Goal: Task Accomplishment & Management: Manage account settings

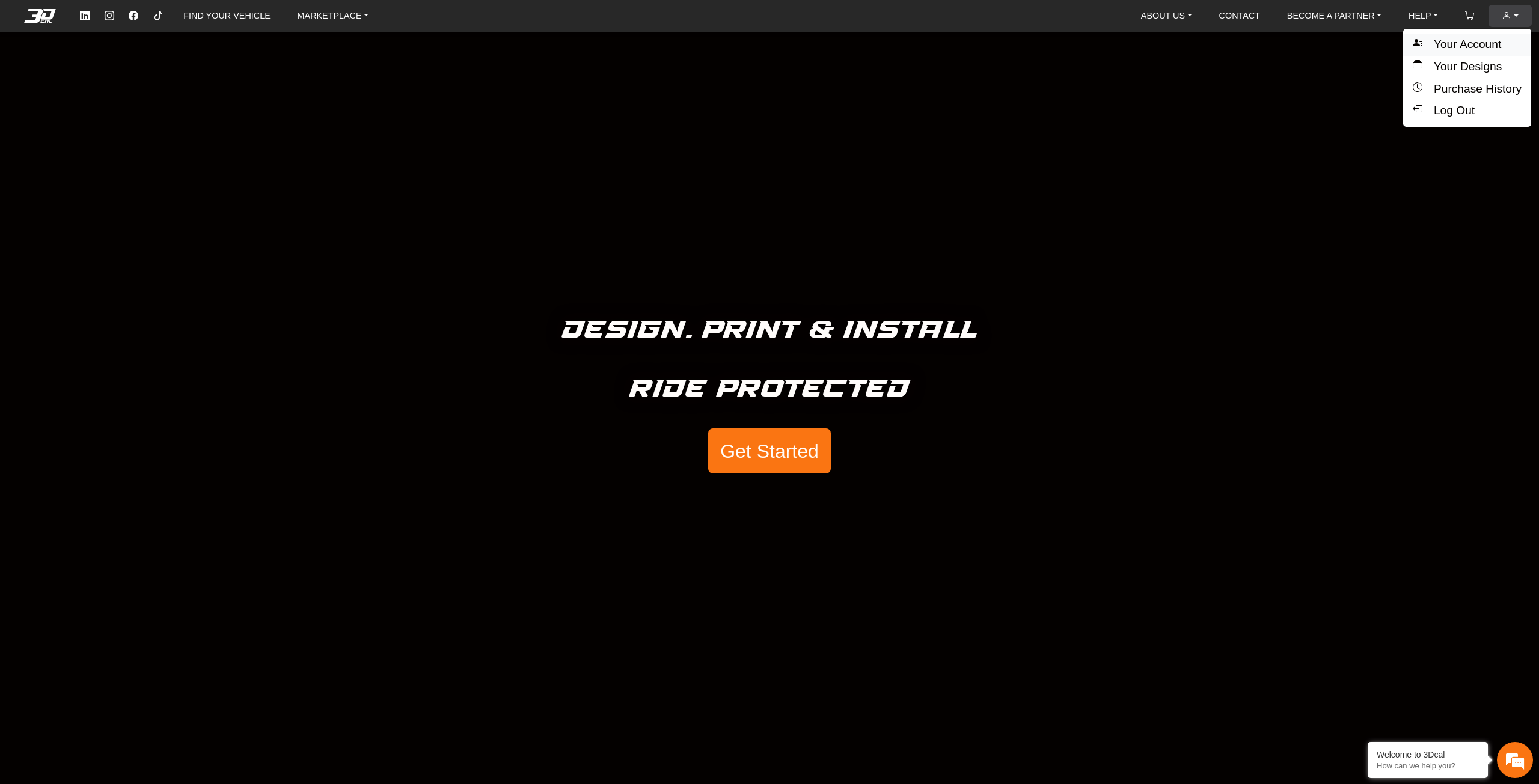
click at [1450, 43] on button "Your Account" at bounding box center [1467, 45] width 128 height 22
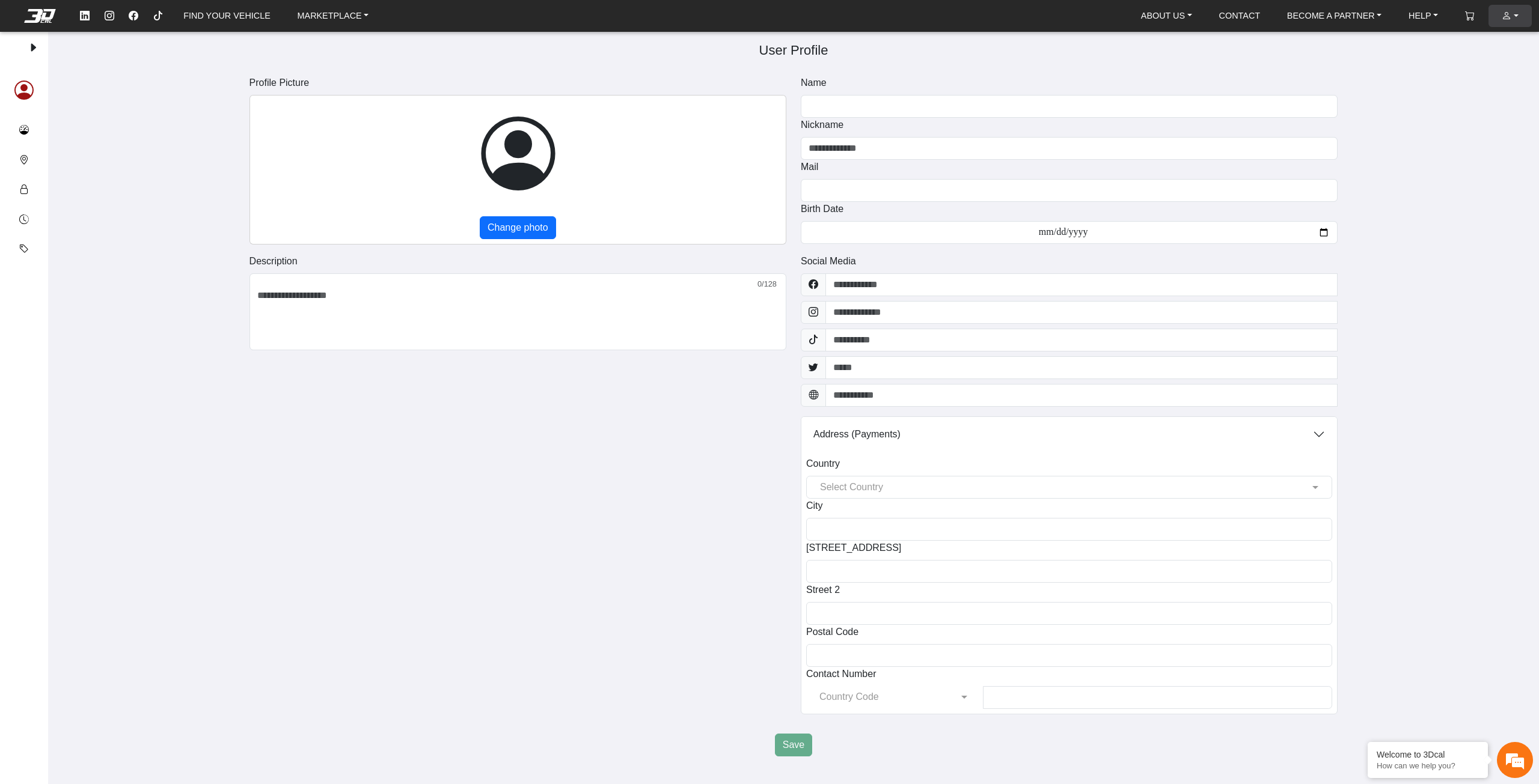
click at [1500, 11] on link "ACCOUNT" at bounding box center [1510, 16] width 27 height 22
click at [1502, 11] on em at bounding box center [1506, 16] width 10 height 10
click at [1156, 21] on link "ABOUT US" at bounding box center [1166, 15] width 61 height 21
click at [1039, 53] on h5 "User Profile" at bounding box center [794, 50] width 1452 height 22
click at [31, 131] on button "Your designs" at bounding box center [24, 130] width 29 height 30
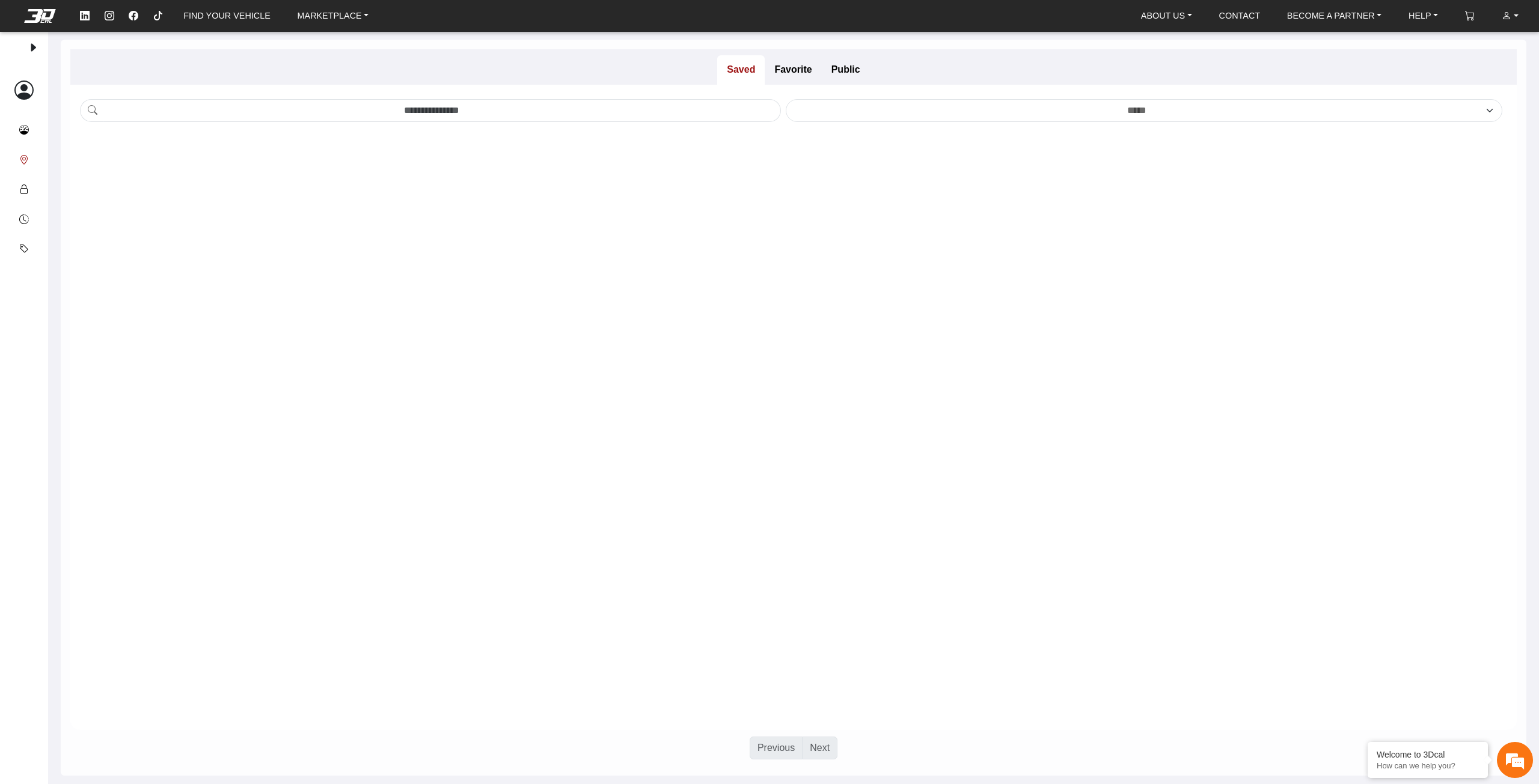
click at [33, 171] on button "Addresses" at bounding box center [24, 160] width 29 height 30
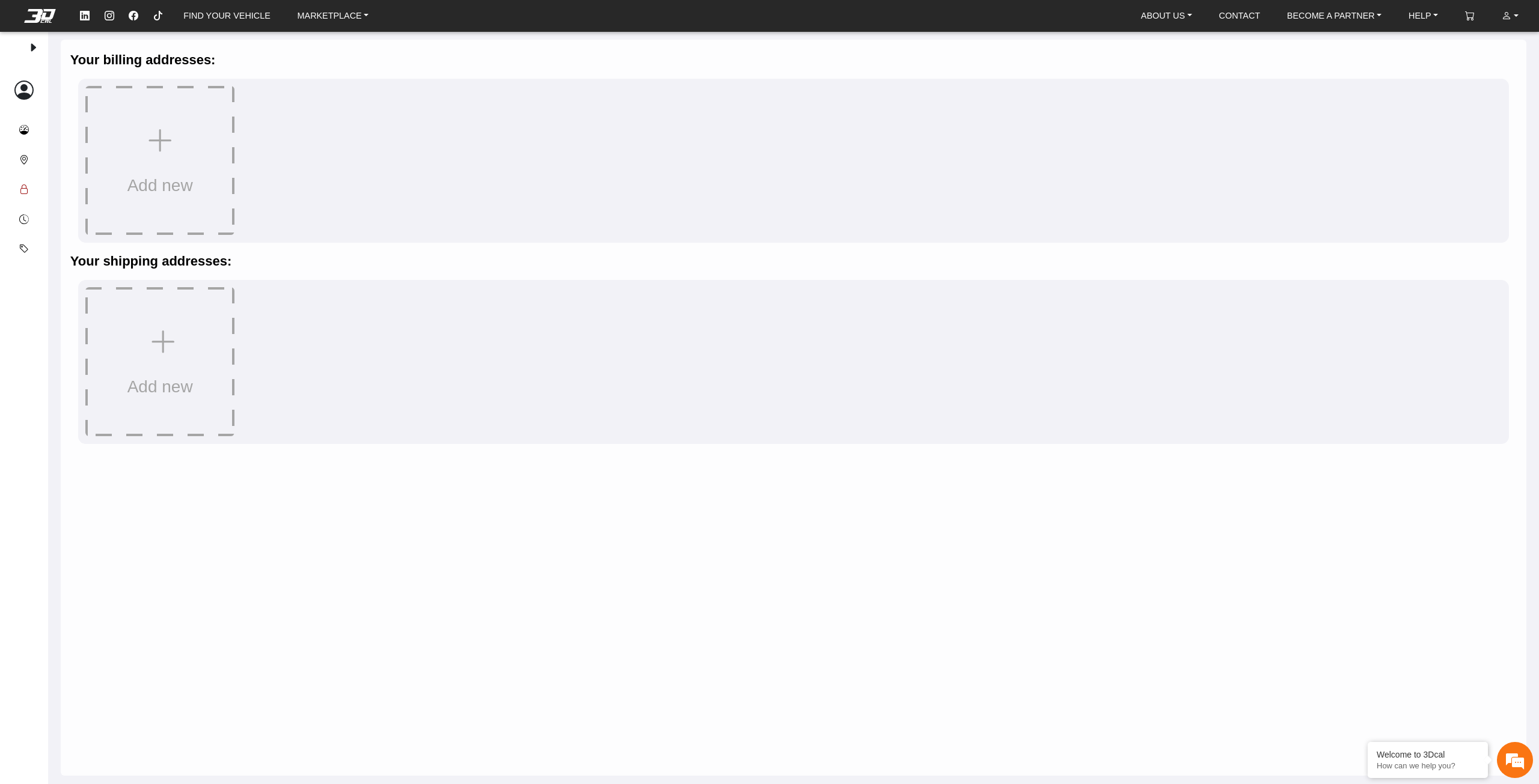
click at [24, 198] on button "Security" at bounding box center [24, 190] width 29 height 30
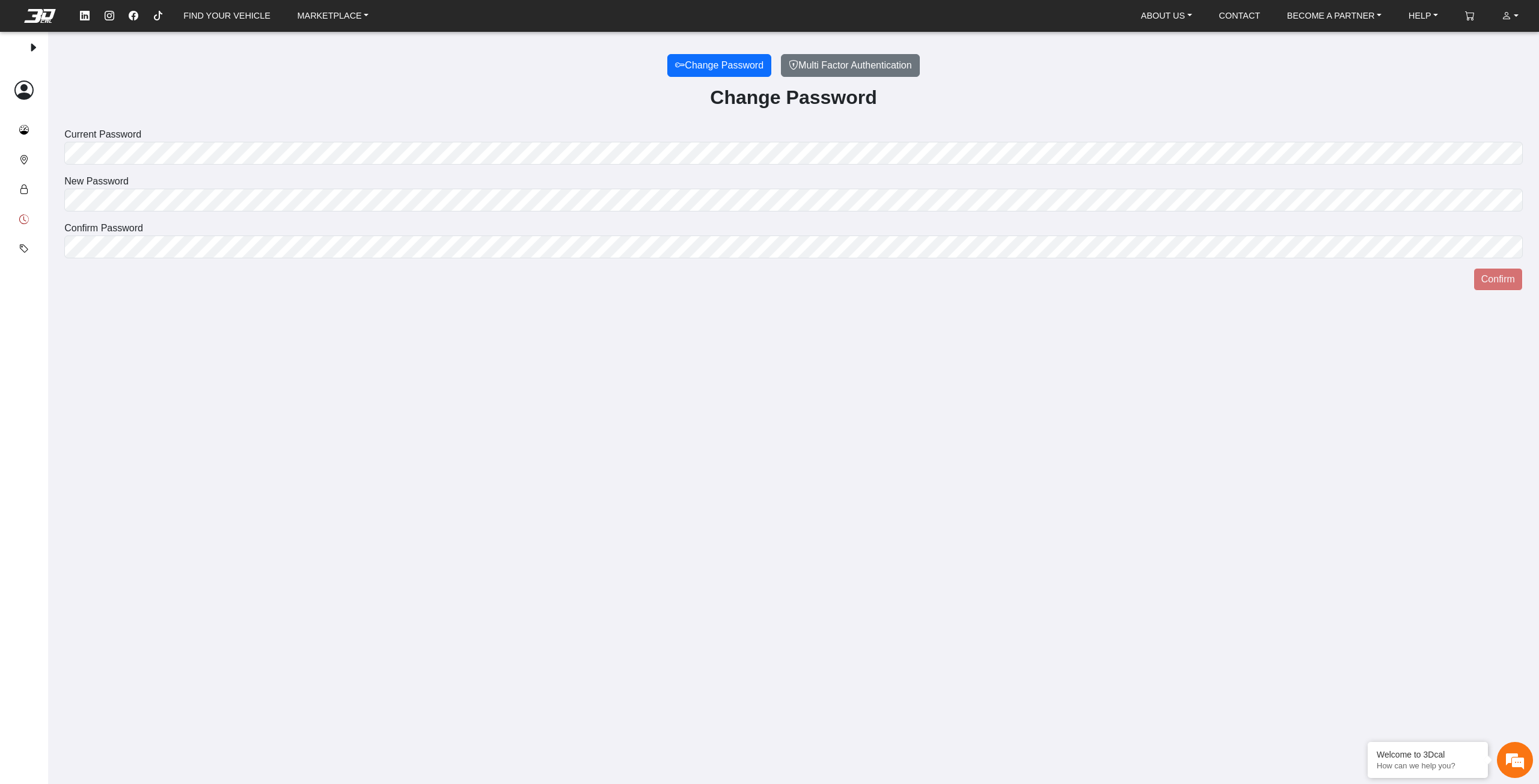
click at [26, 224] on em at bounding box center [24, 220] width 10 height 15
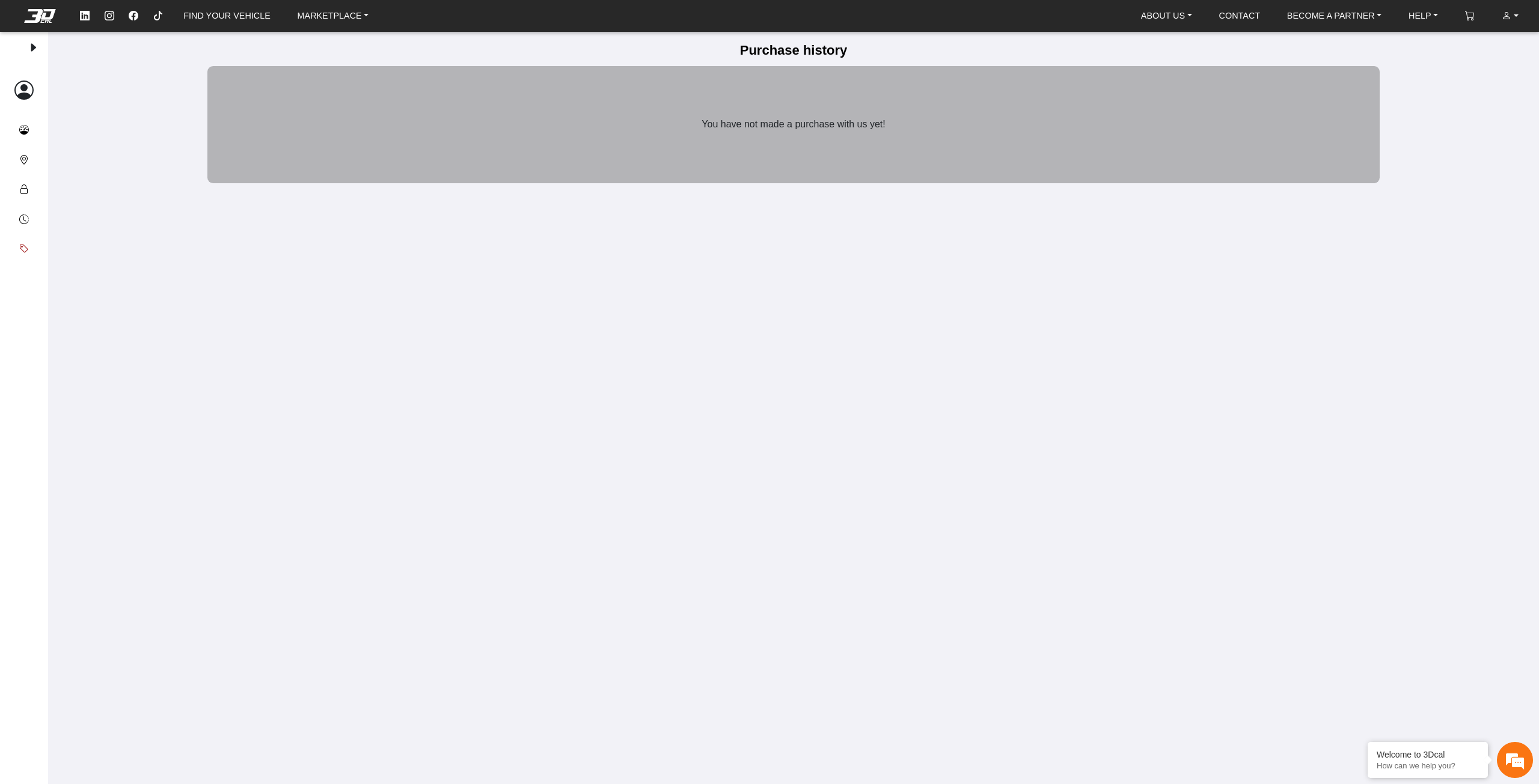
click at [27, 250] on em at bounding box center [24, 249] width 10 height 15
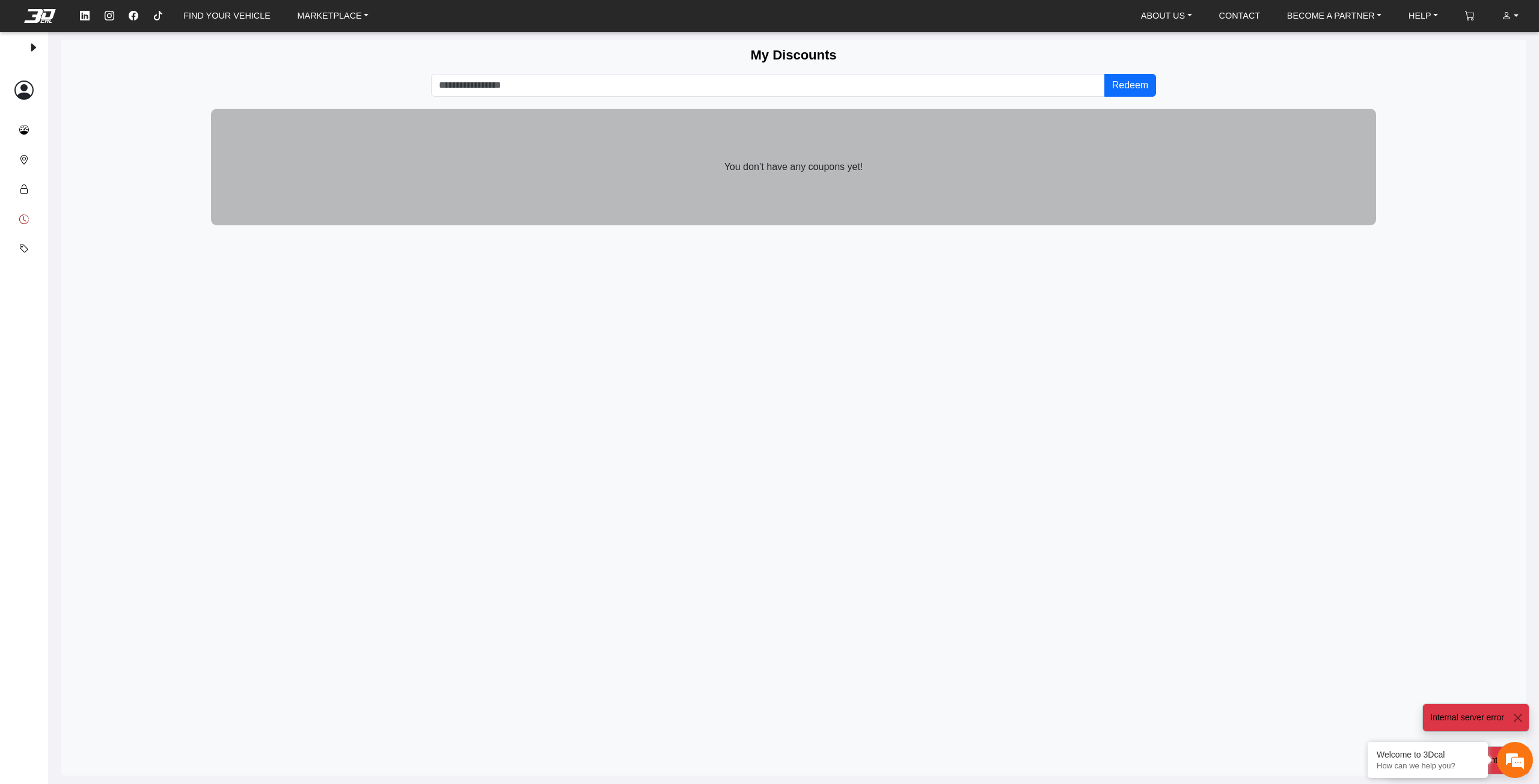
click at [25, 222] on em at bounding box center [24, 220] width 10 height 15
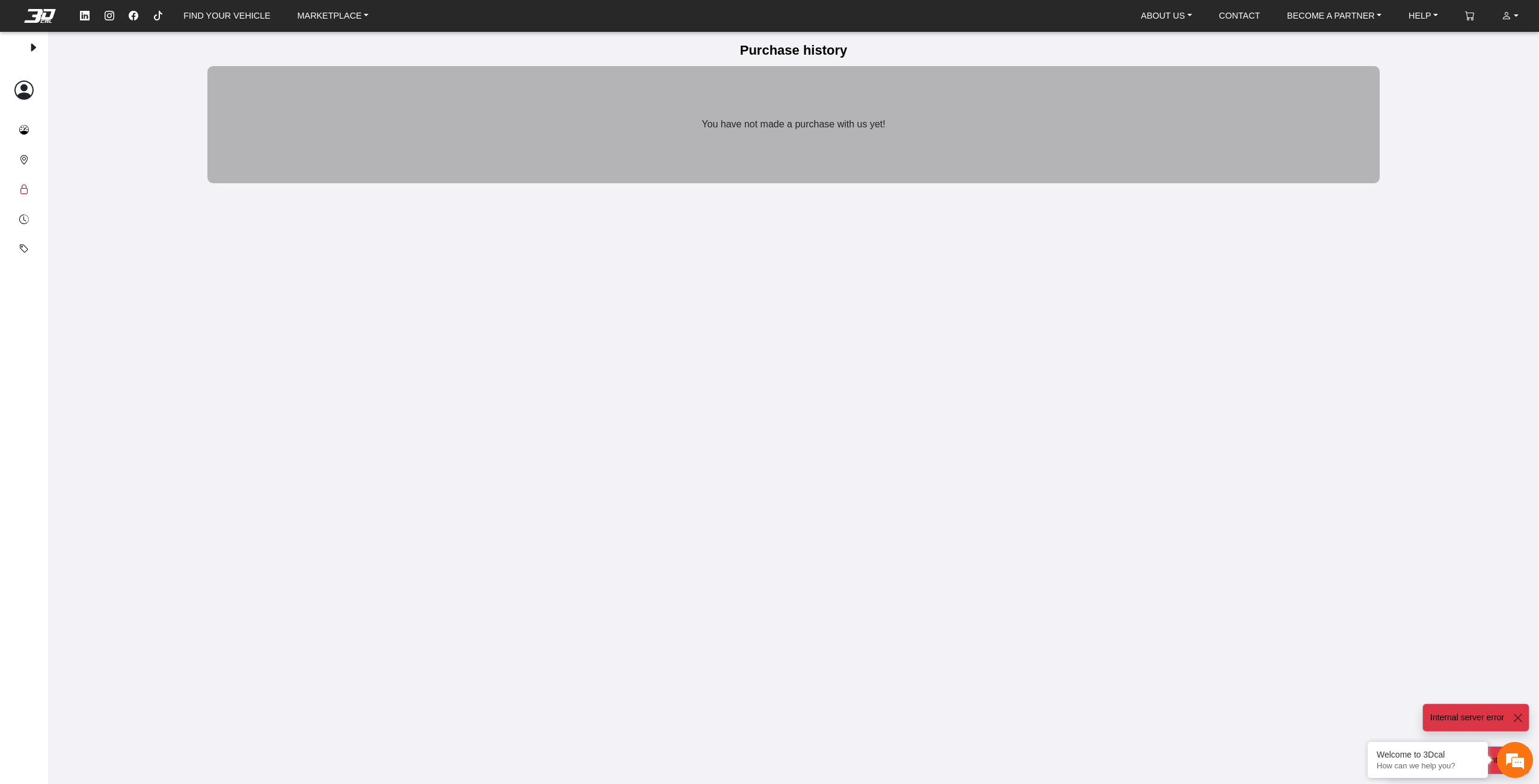
click at [22, 189] on em at bounding box center [24, 190] width 10 height 15
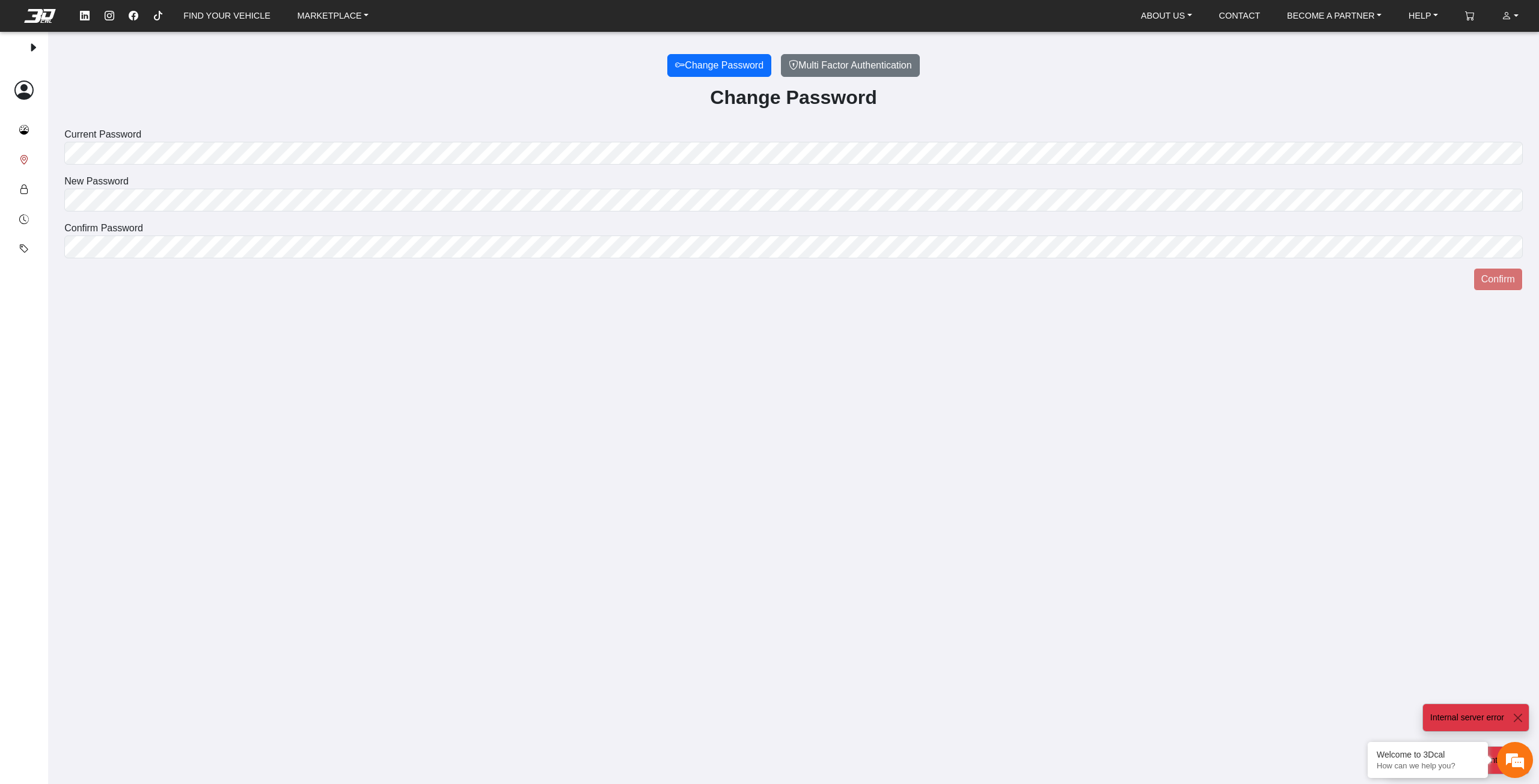
drag, startPoint x: 21, startPoint y: 165, endPoint x: 20, endPoint y: 158, distance: 7.1
click at [21, 164] on em at bounding box center [24, 160] width 10 height 15
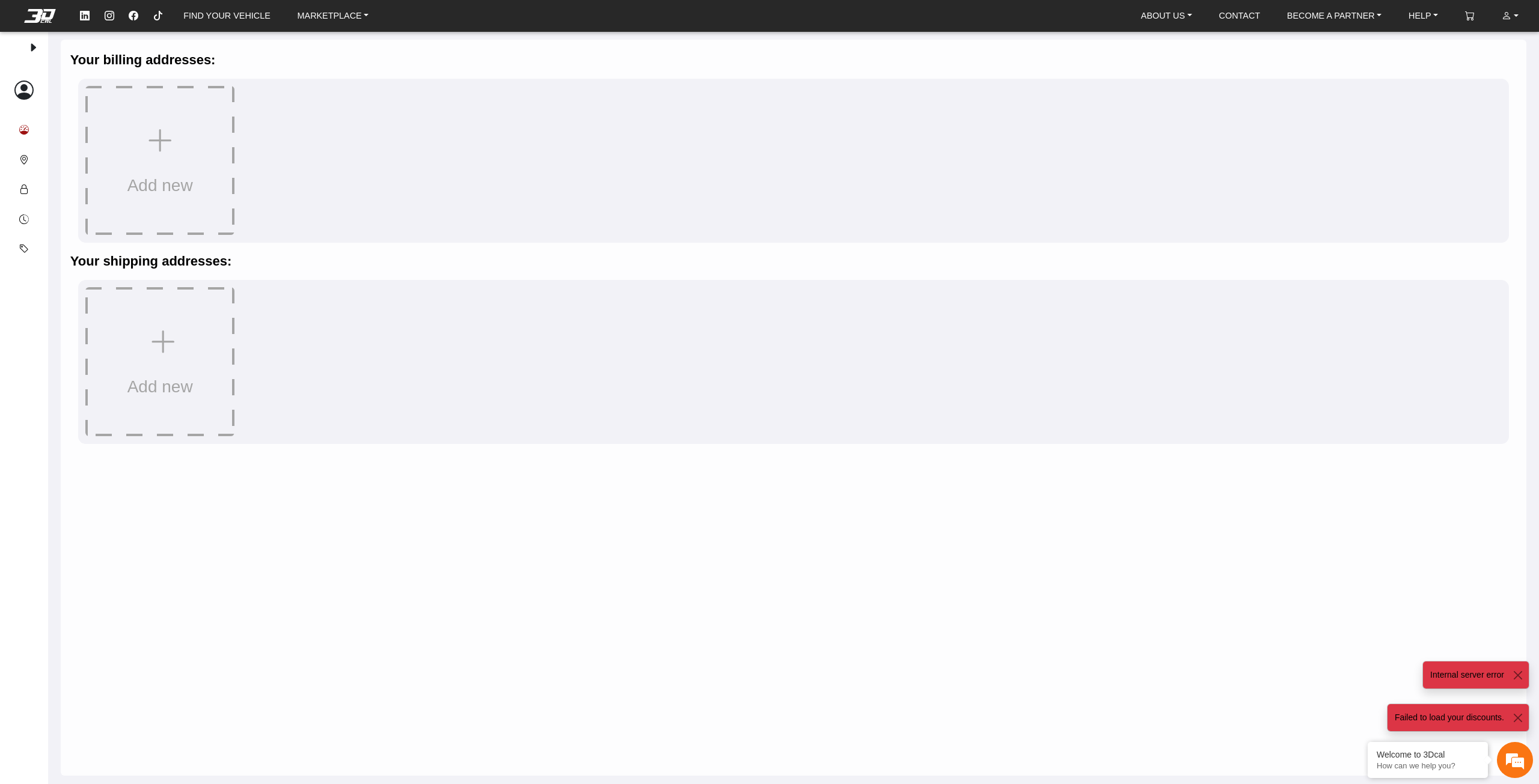
click at [18, 134] on button "Your designs" at bounding box center [24, 130] width 29 height 30
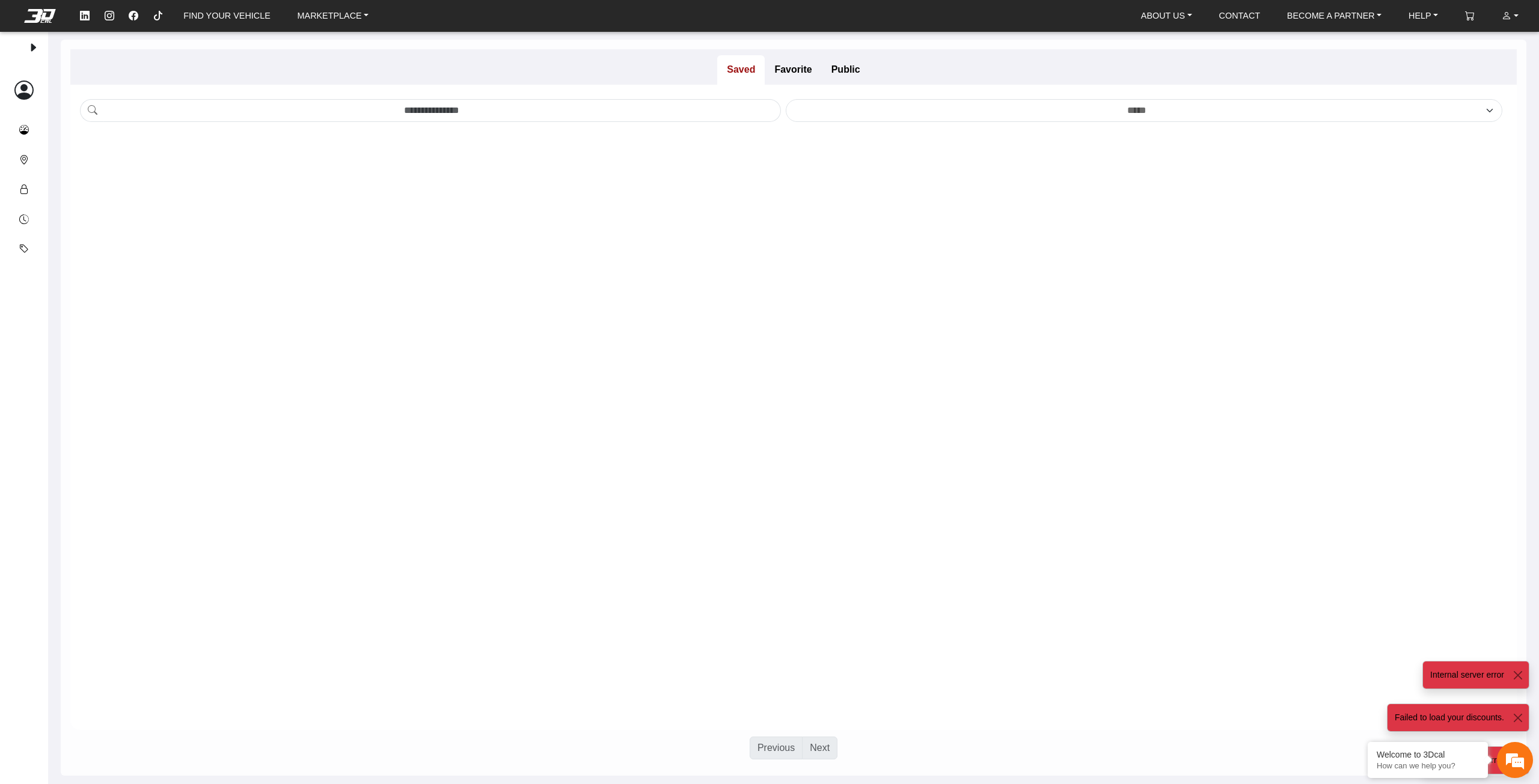
click at [21, 96] on em at bounding box center [24, 90] width 19 height 29
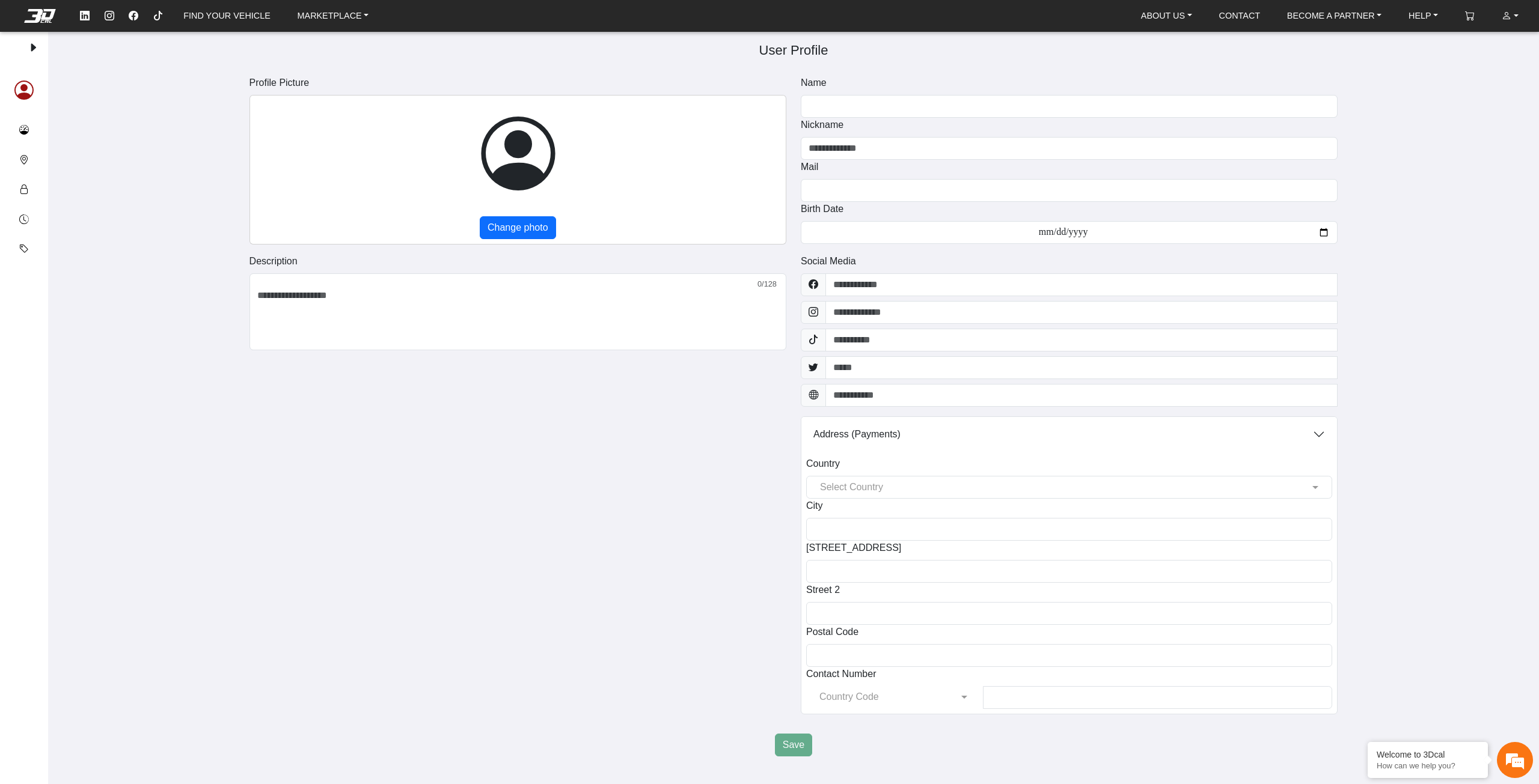
click at [38, 45] on div at bounding box center [24, 48] width 48 height 36
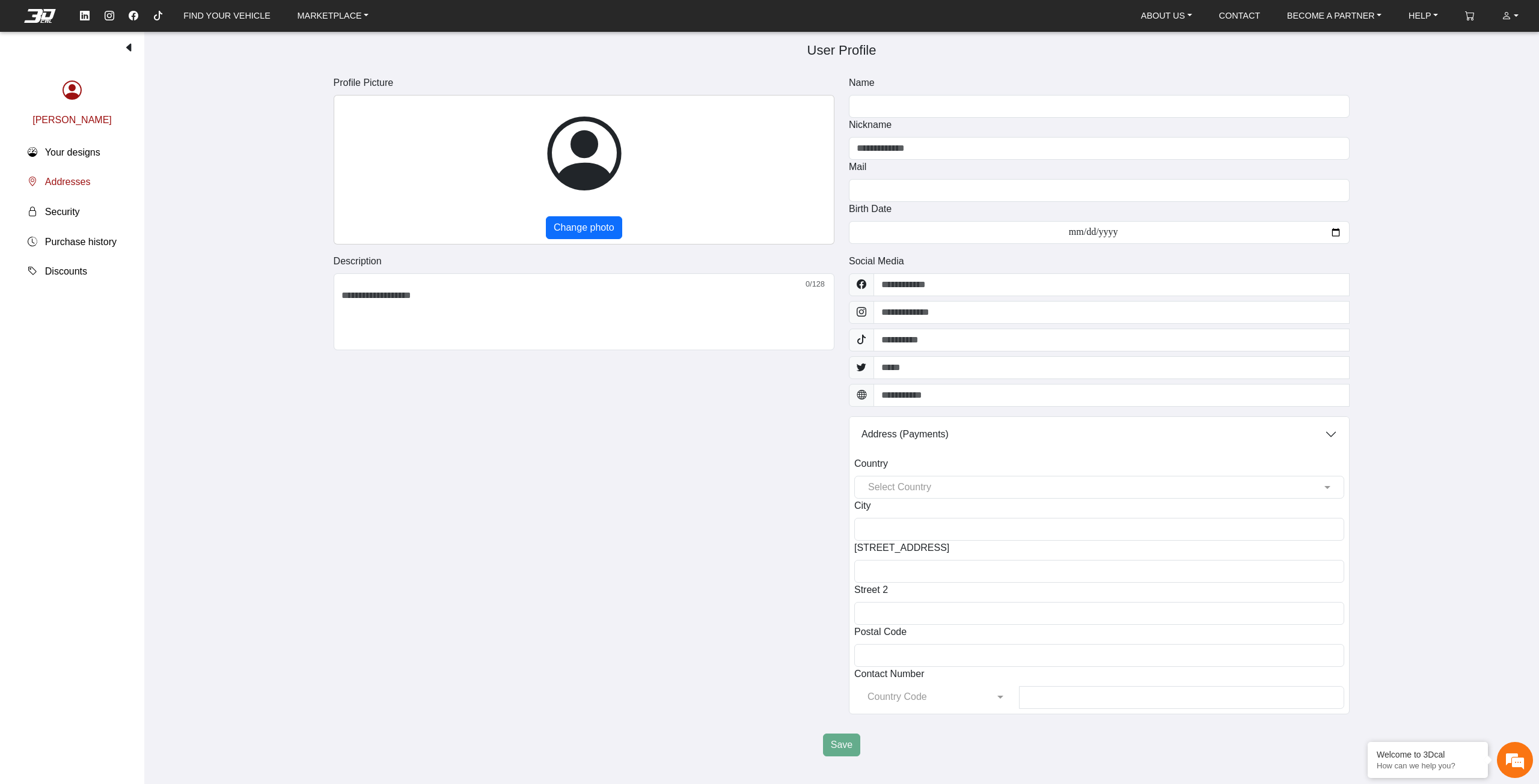
click at [80, 187] on span "Addresses" at bounding box center [68, 182] width 46 height 15
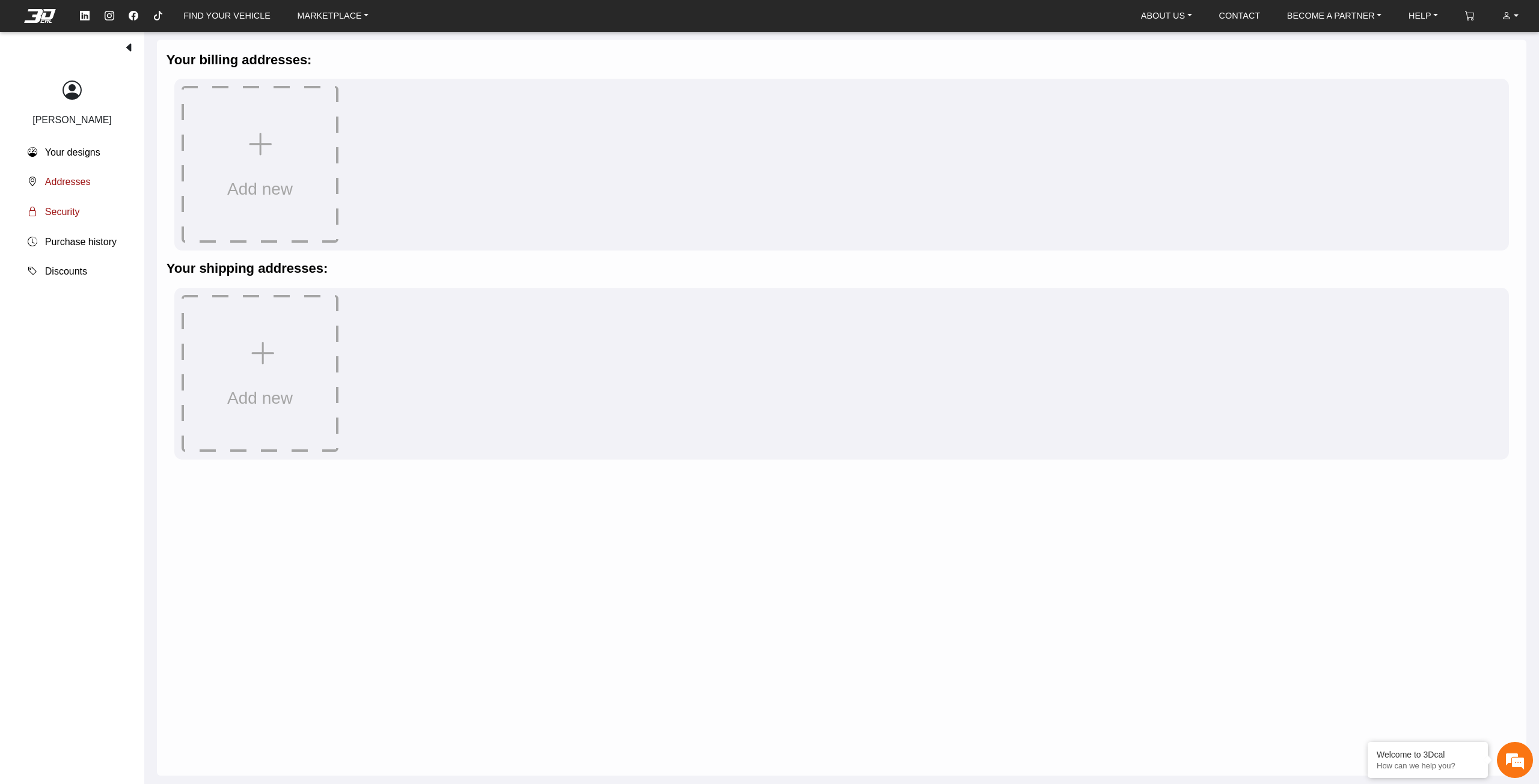
click at [71, 213] on span "Security" at bounding box center [62, 212] width 35 height 15
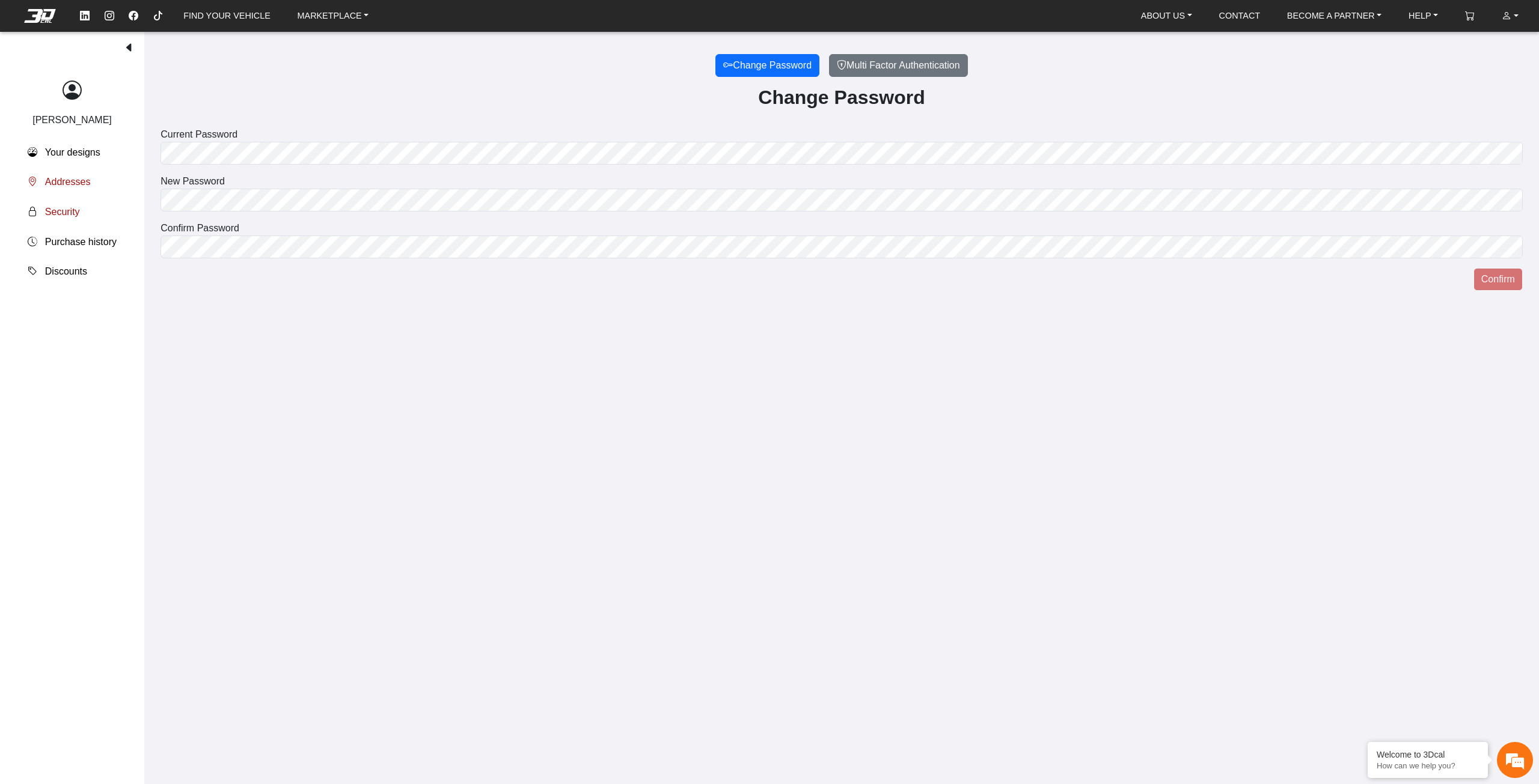
click at [62, 170] on button "Addresses" at bounding box center [72, 182] width 108 height 30
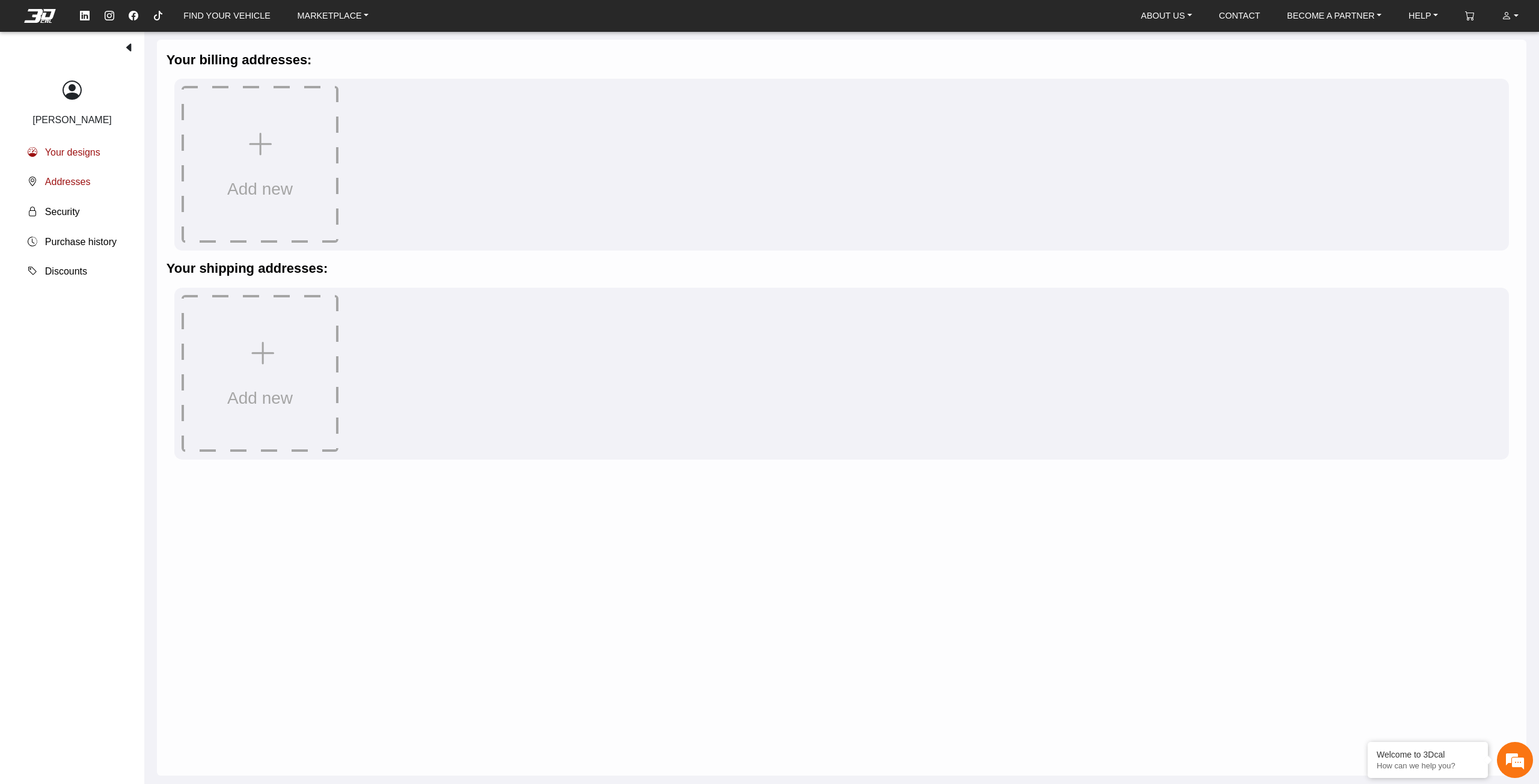
click at [66, 150] on span "Your designs" at bounding box center [73, 152] width 55 height 15
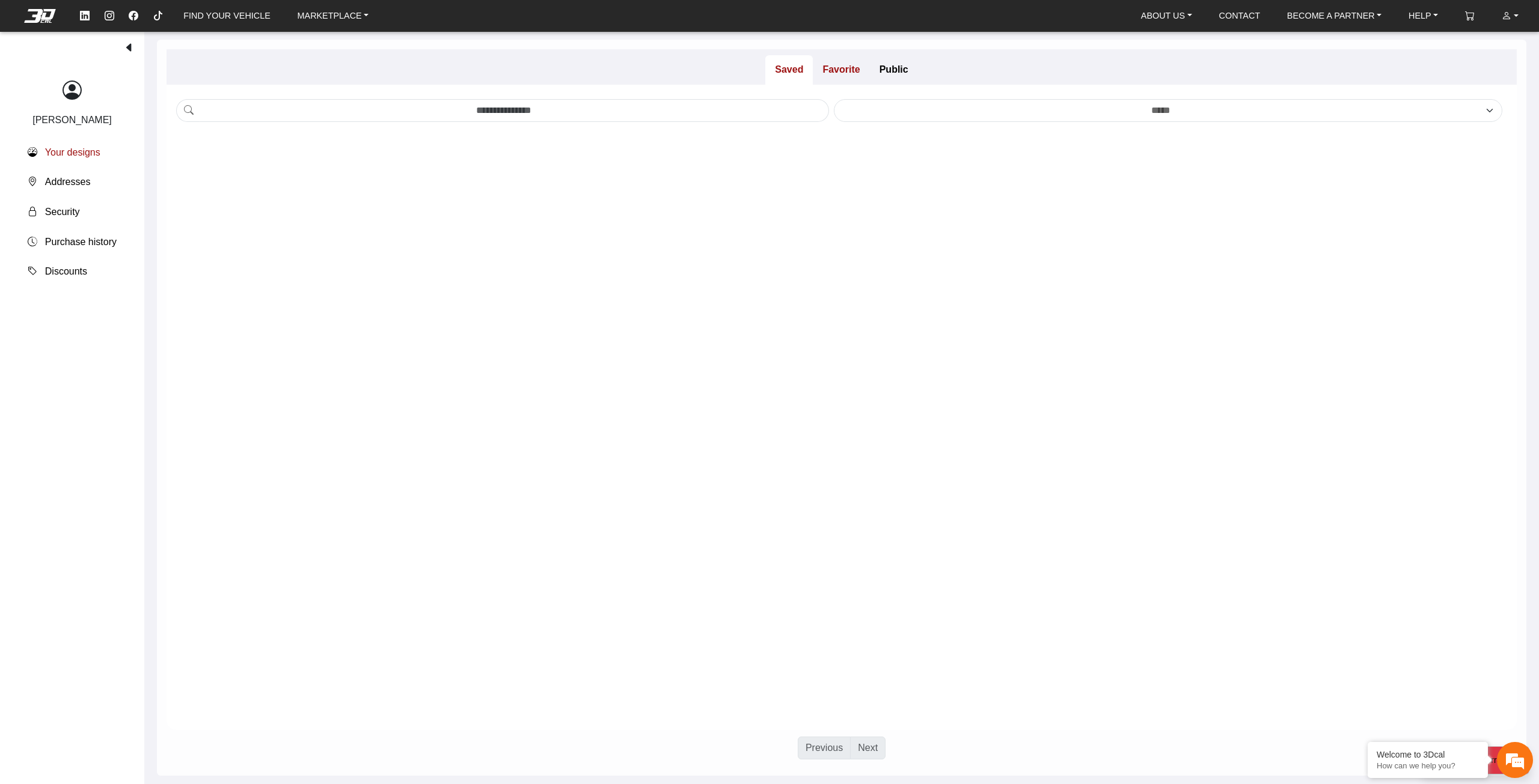
click at [830, 73] on p "Favorite" at bounding box center [841, 70] width 57 height 30
click at [882, 73] on p "Public" at bounding box center [893, 70] width 48 height 30
click at [793, 73] on p "Saved" at bounding box center [789, 70] width 48 height 30
click at [1516, 18] on link "ACCOUNT" at bounding box center [1510, 16] width 27 height 22
click at [73, 277] on span "Discounts" at bounding box center [66, 271] width 42 height 15
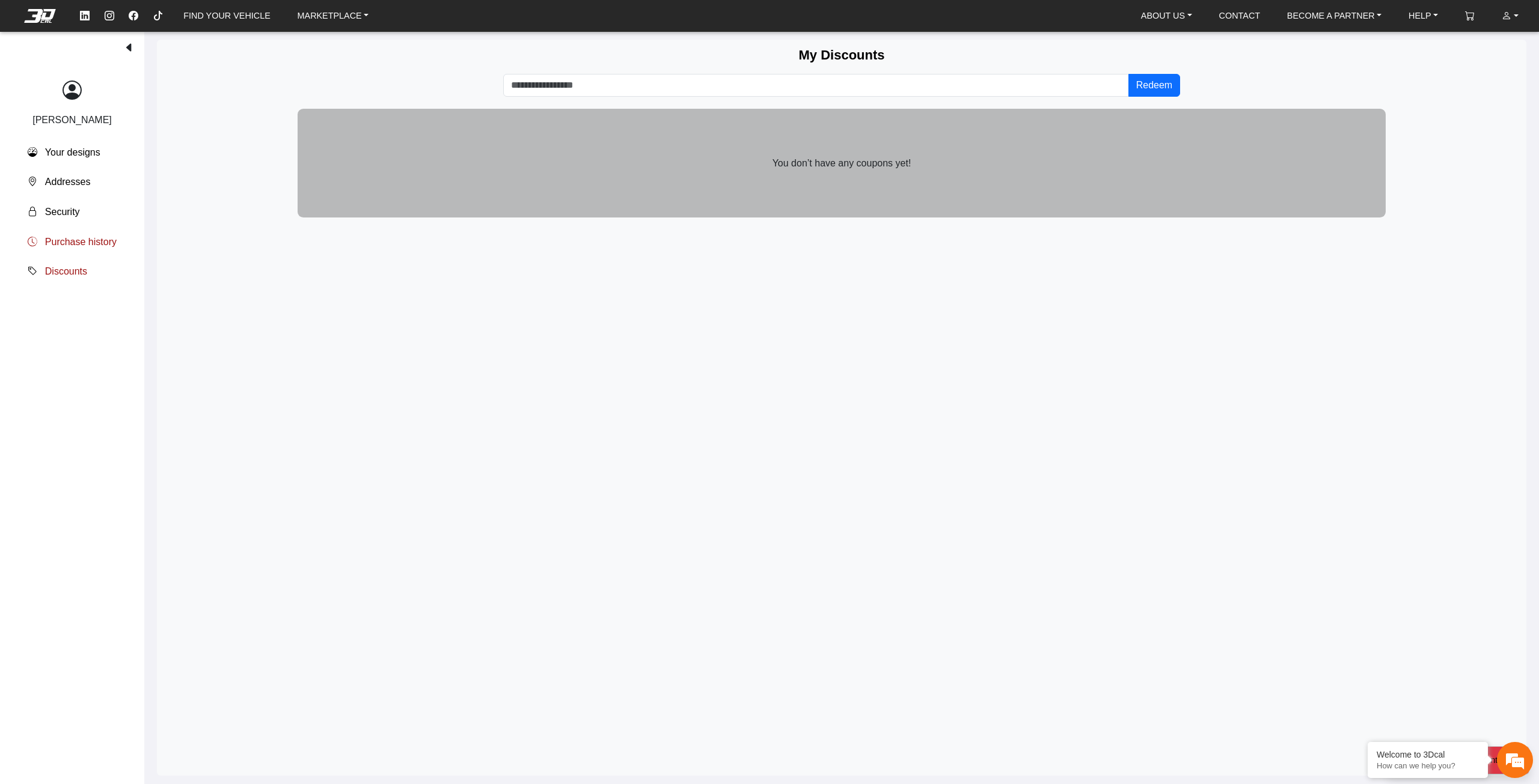
click at [90, 227] on button "Purchase history" at bounding box center [72, 242] width 108 height 30
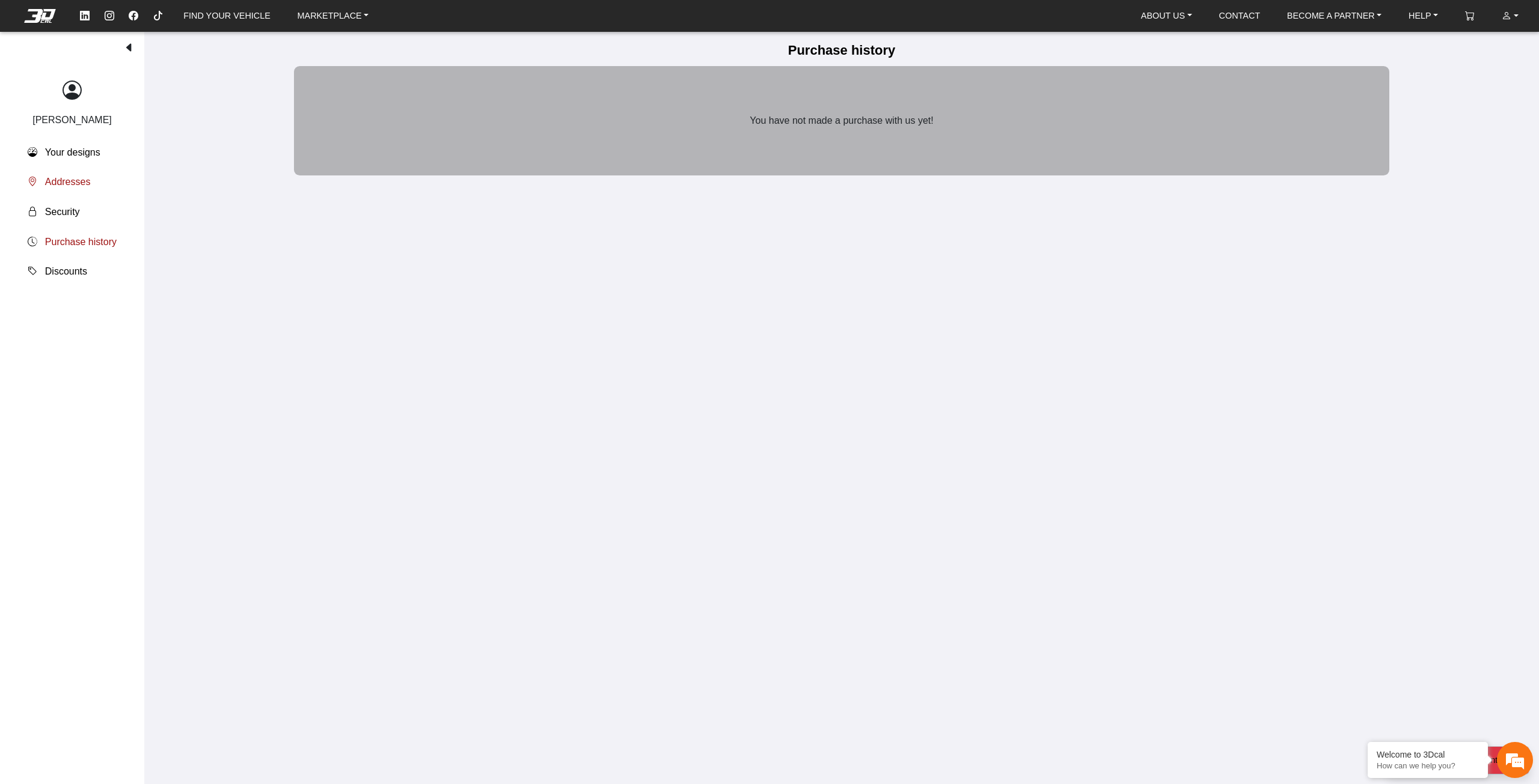
click at [87, 190] on button "Addresses" at bounding box center [72, 182] width 108 height 30
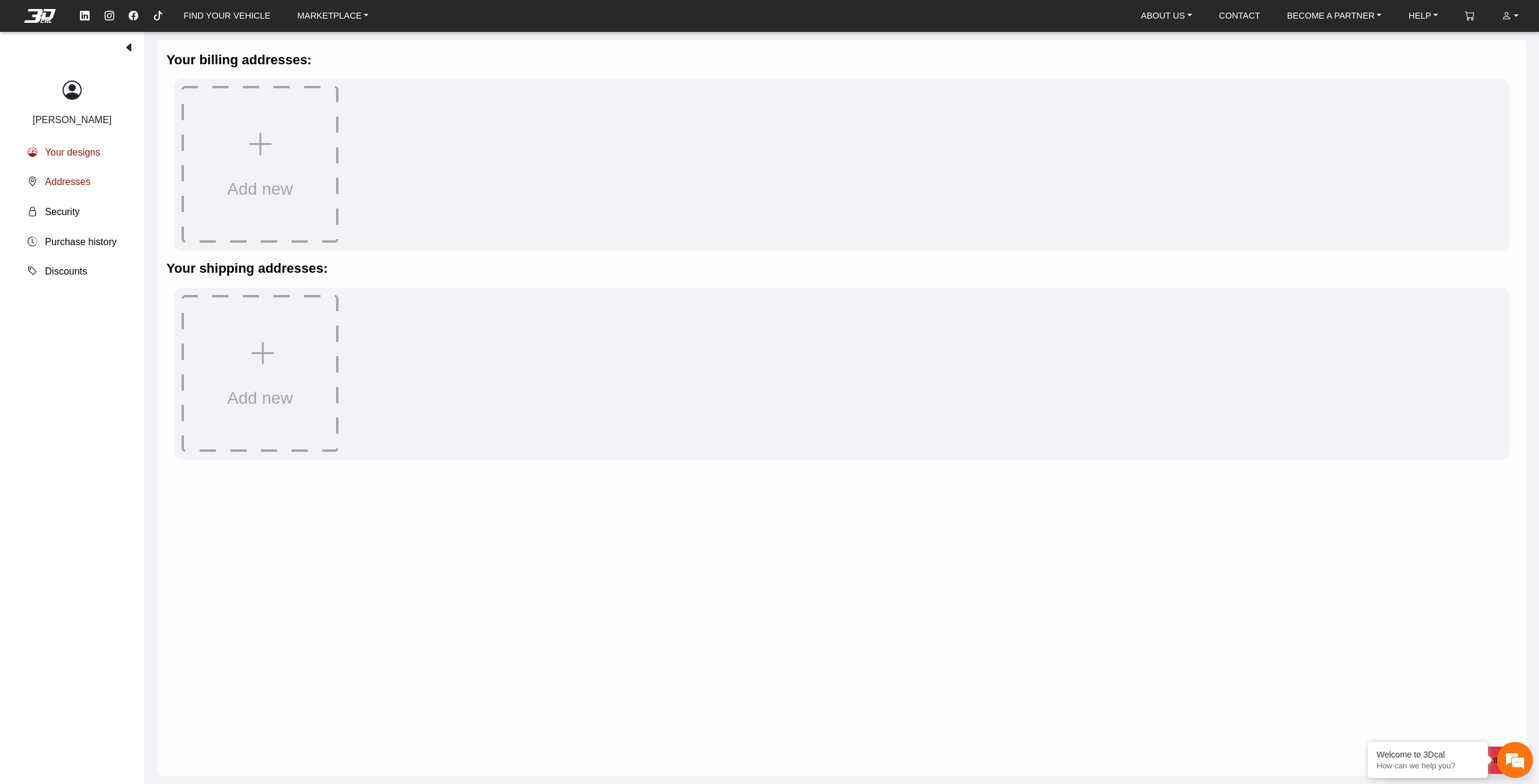
click at [89, 150] on span "Your designs" at bounding box center [73, 152] width 55 height 15
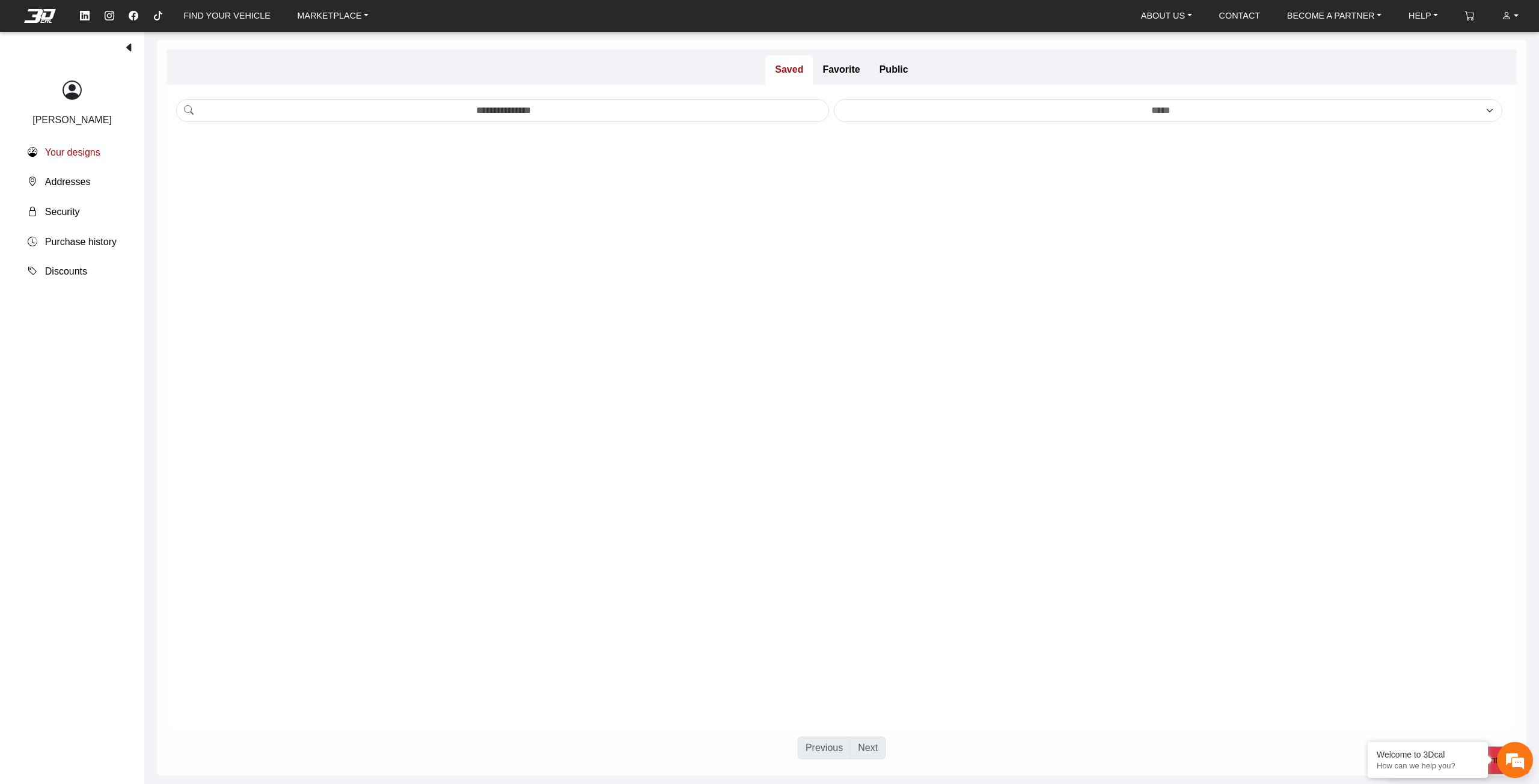
click at [75, 115] on p "[PERSON_NAME]" at bounding box center [72, 120] width 80 height 15
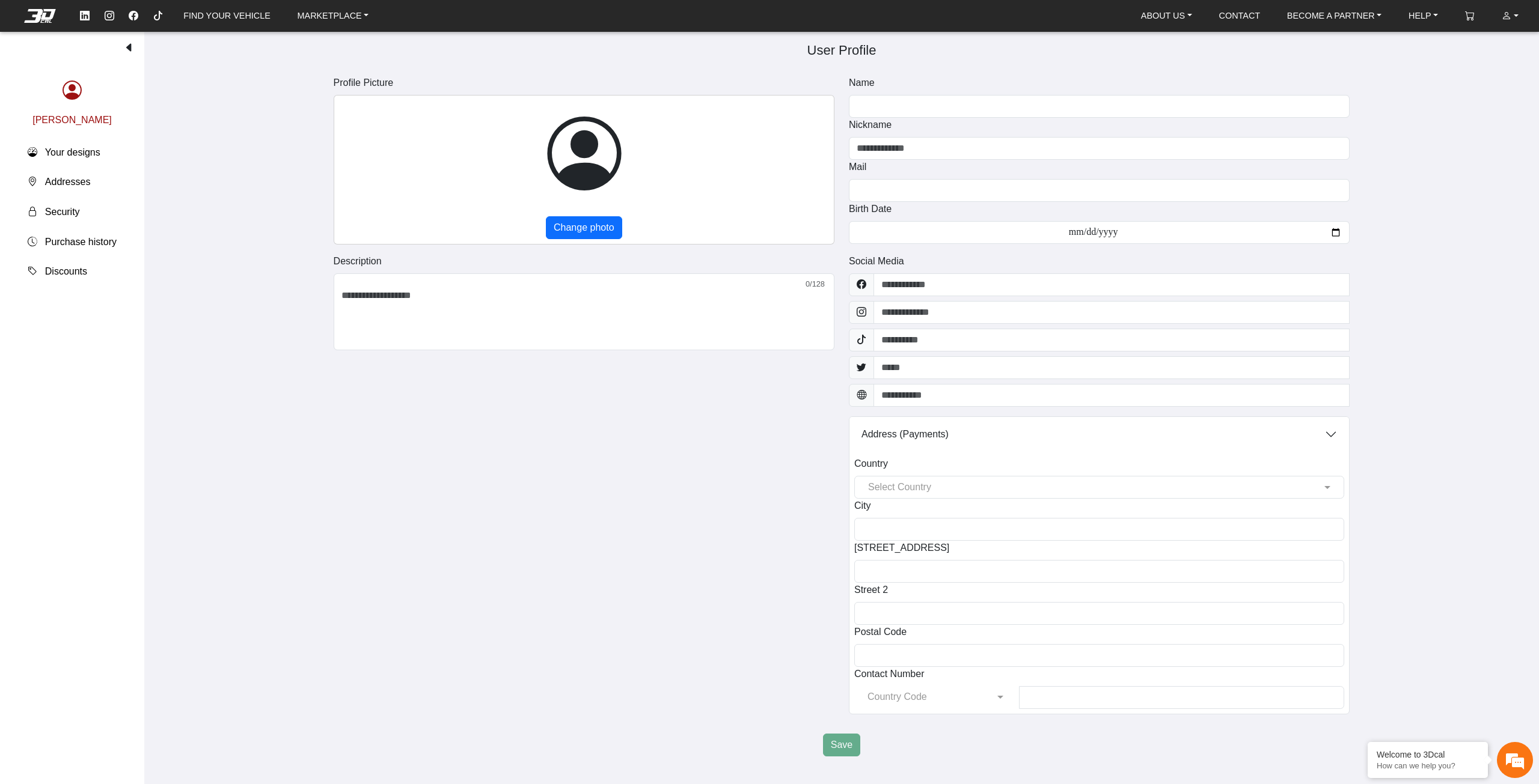
click at [111, 783] on div "Josue Garrido Your designs Addresses Security Purchase history Discounts" at bounding box center [72, 407] width 144 height 753
drag, startPoint x: 611, startPoint y: 497, endPoint x: 574, endPoint y: 501, distance: 37.2
click at [611, 497] on div "Description 0/128 Social Media Input a valid URL Input a valid URL Input a vali…" at bounding box center [842, 489] width 1031 height 470
